Goal: Transaction & Acquisition: Purchase product/service

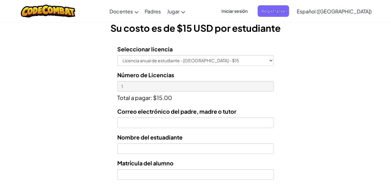
scroll to position [180, 0]
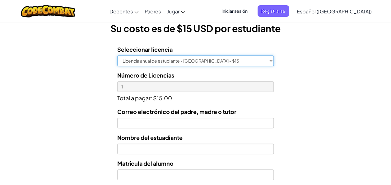
click at [201, 63] on select "Licencia anual de estudiante - [GEOGRAPHIC_DATA] - $15" at bounding box center [195, 60] width 156 height 11
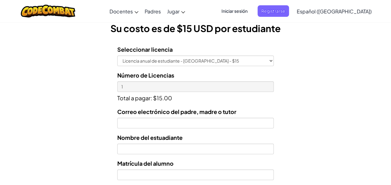
click at [206, 100] on p "Total a pagar: $15.00" at bounding box center [195, 97] width 156 height 11
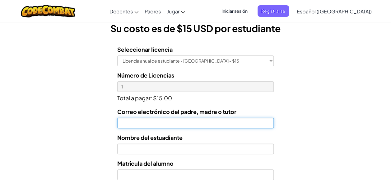
click at [130, 127] on input "Correo electrónico del padre, madre o tutor" at bounding box center [195, 122] width 156 height 11
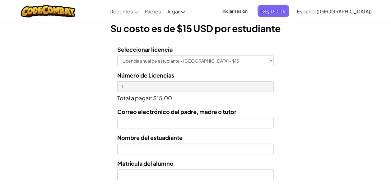
click at [107, 124] on form "Seleccionar licencia Licencia anual de estudiante - [GEOGRAPHIC_DATA] - $15 Núm…" at bounding box center [137, 167] width 274 height 255
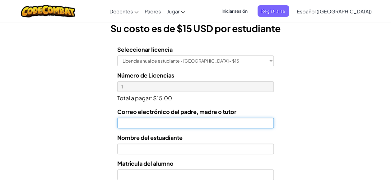
click at [127, 124] on input "Correo electrónico del padre, madre o tutor" at bounding box center [195, 122] width 156 height 11
type input "[EMAIL_ADDRESS][DOMAIN_NAME]"
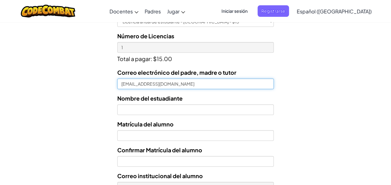
scroll to position [223, 0]
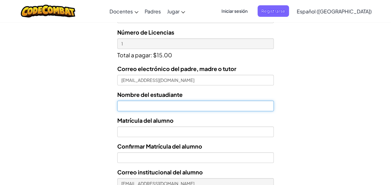
click at [151, 104] on input "text" at bounding box center [195, 105] width 156 height 11
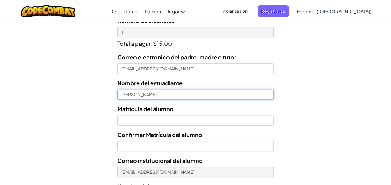
scroll to position [234, 0]
type input "[PERSON_NAME]"
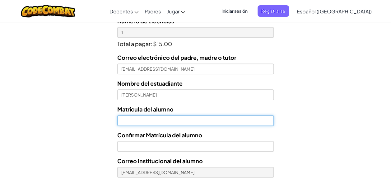
click at [131, 116] on input "Nombre del estuadiante" at bounding box center [195, 120] width 156 height 11
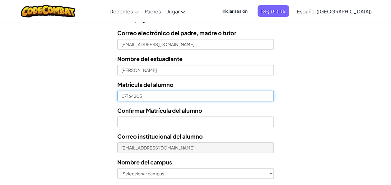
scroll to position [265, 0]
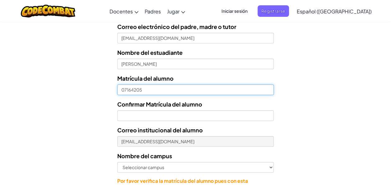
type input "07164205"
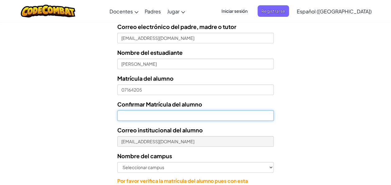
click at [162, 115] on input "Confirmar Matrícula del alumno" at bounding box center [195, 115] width 156 height 11
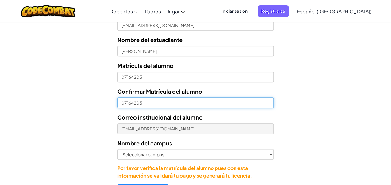
scroll to position [290, 0]
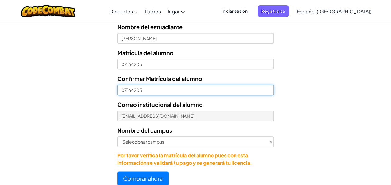
type input "07164205"
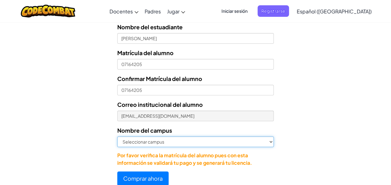
click at [162, 140] on select "Seleccionar campus [GEOGRAPHIC_DATA] Central [GEOGRAPHIC_DATA] [GEOGRAPHIC_DATA…" at bounding box center [195, 141] width 156 height 11
select select "Mazatlán"
click at [117, 136] on select "Seleccionar campus [GEOGRAPHIC_DATA] Central [GEOGRAPHIC_DATA] [GEOGRAPHIC_DATA…" at bounding box center [195, 141] width 156 height 11
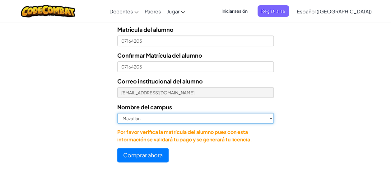
scroll to position [323, 0]
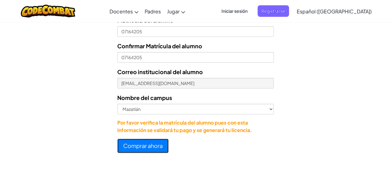
click at [129, 151] on button "Comprar ahora" at bounding box center [142, 145] width 51 height 14
